Goal: Navigation & Orientation: Understand site structure

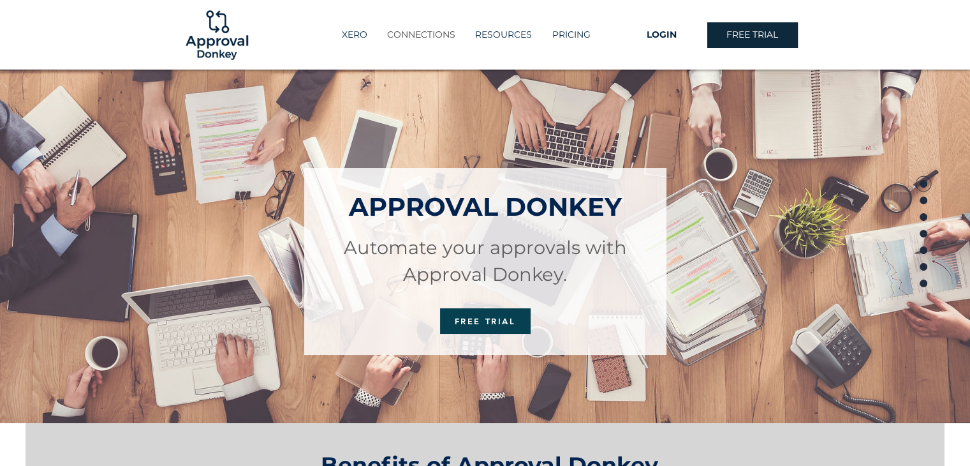
click at [414, 31] on p "CONNECTIONS" at bounding box center [421, 34] width 81 height 21
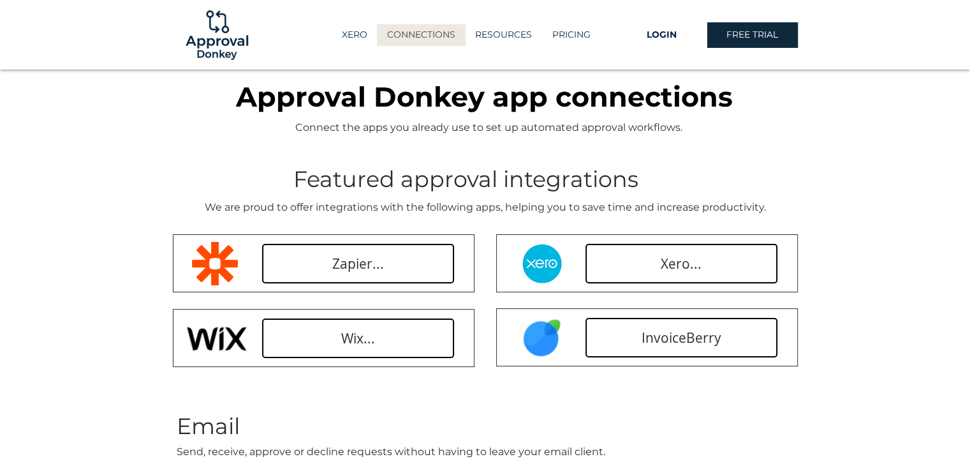
click at [343, 34] on p "XERO" at bounding box center [354, 34] width 38 height 21
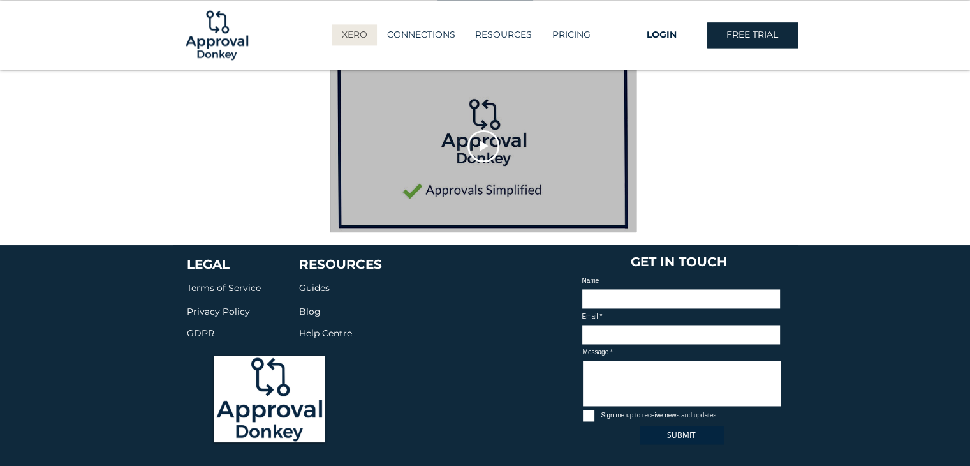
scroll to position [1751, 0]
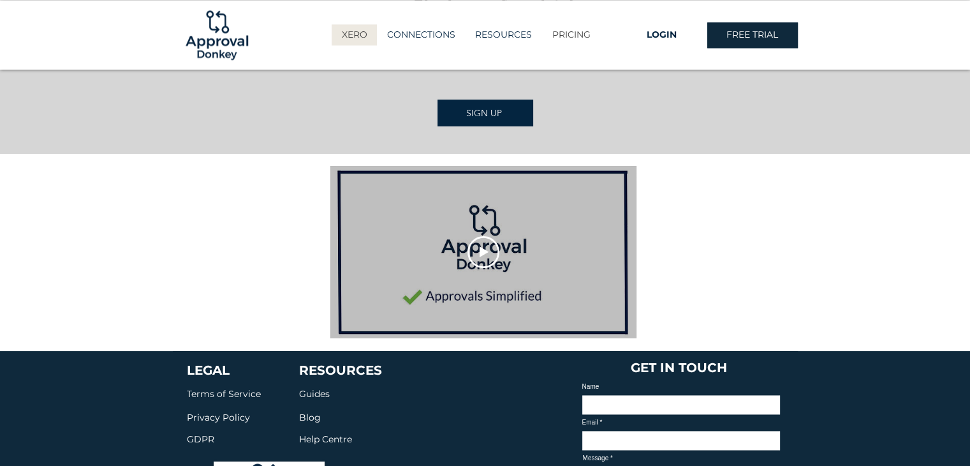
click at [556, 35] on p "PRICING" at bounding box center [571, 34] width 51 height 21
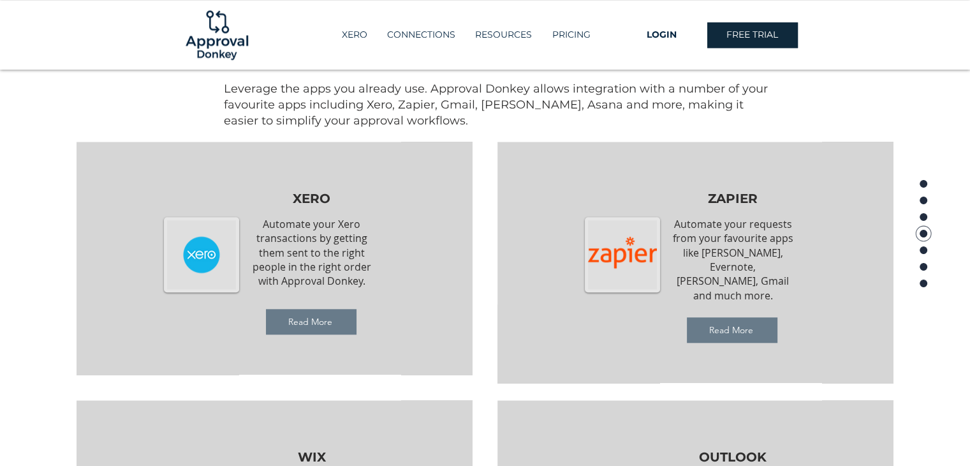
scroll to position [1211, 0]
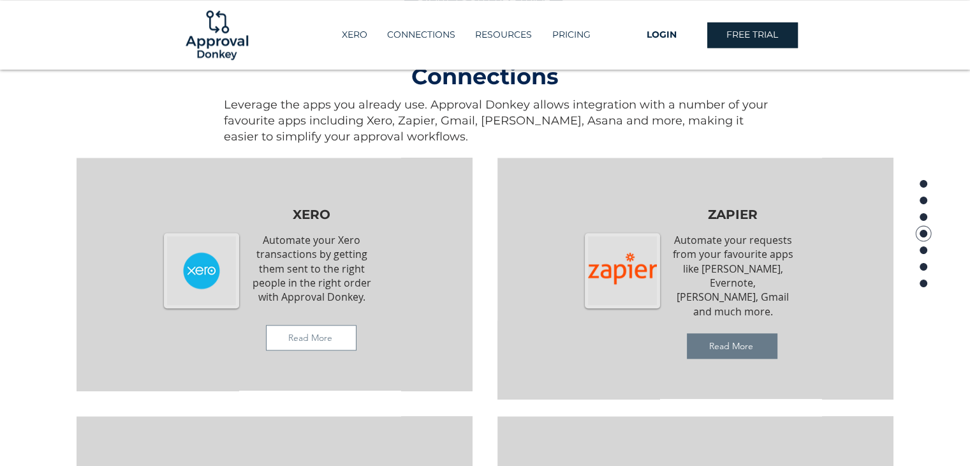
click at [332, 332] on span "Read More" at bounding box center [311, 337] width 89 height 24
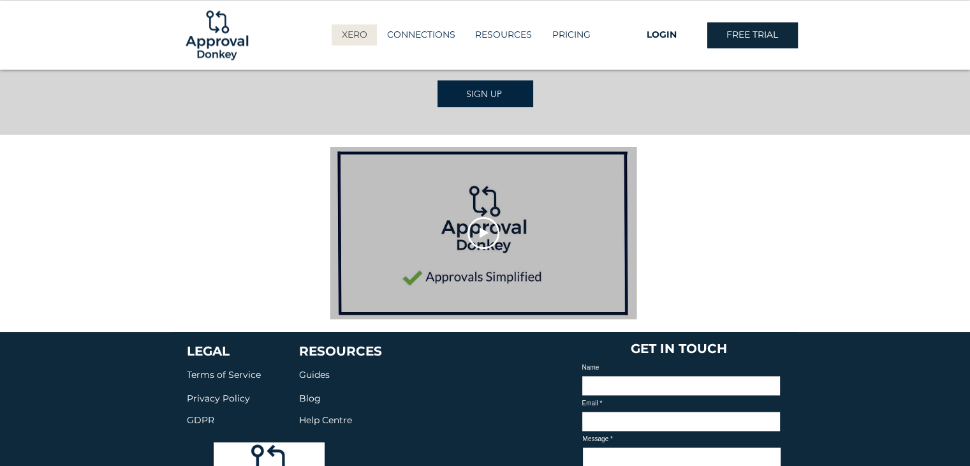
scroll to position [1880, 0]
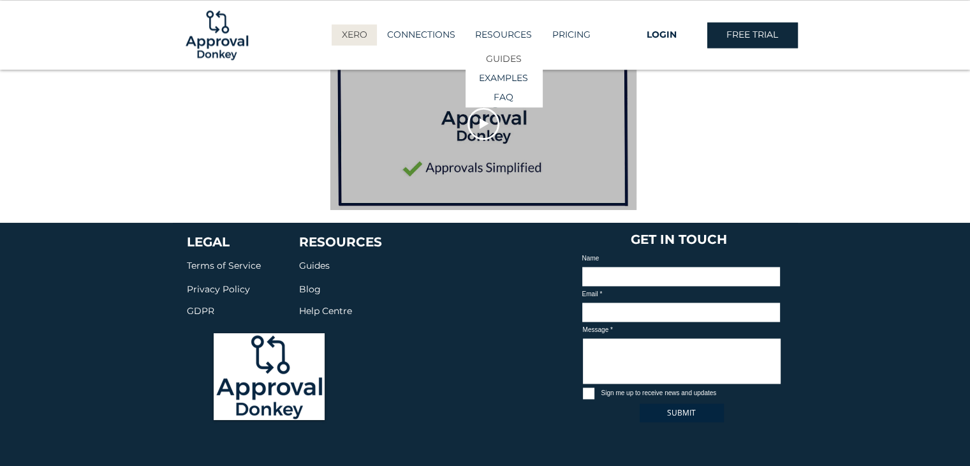
click at [501, 55] on p "GUIDES" at bounding box center [504, 59] width 45 height 18
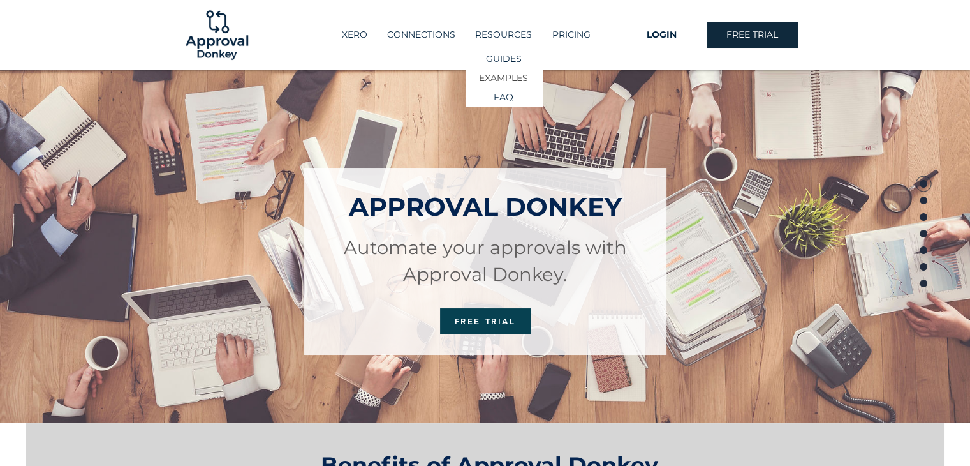
click at [485, 82] on p "EXAMPLES" at bounding box center [504, 78] width 58 height 18
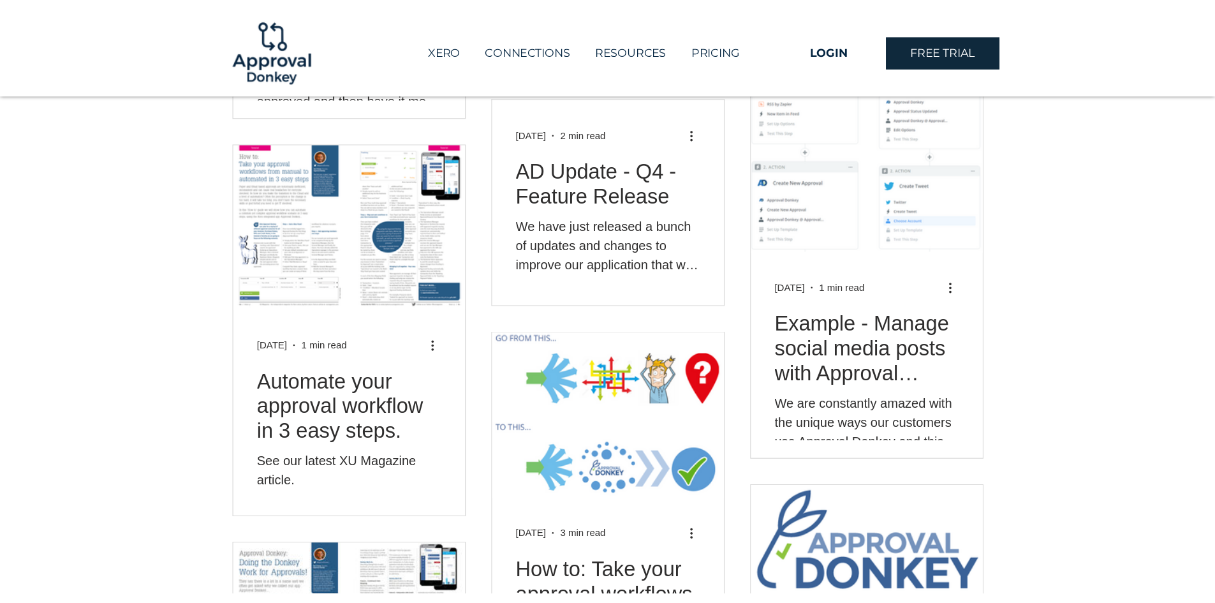
scroll to position [416, 0]
